Goal: Find specific page/section: Find specific page/section

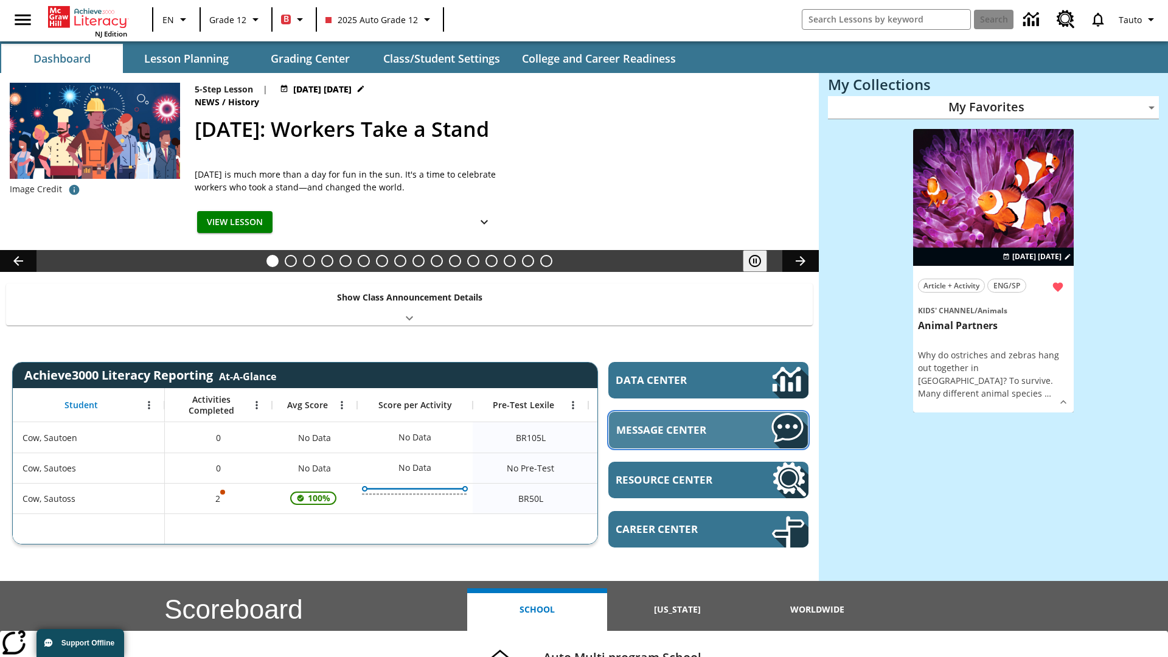
click at [708, 430] on span "Message Center" at bounding box center [675, 430] width 119 height 14
